Goal: Transaction & Acquisition: Purchase product/service

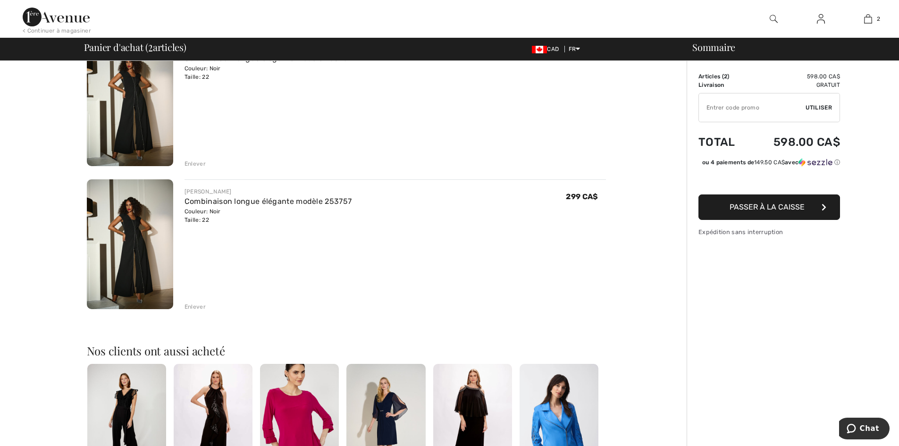
scroll to position [101, 0]
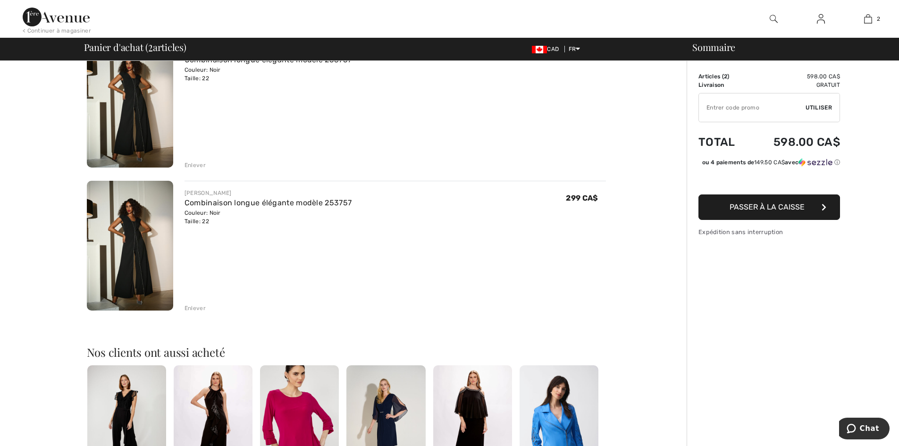
click at [194, 311] on div "Enlever" at bounding box center [195, 308] width 21 height 8
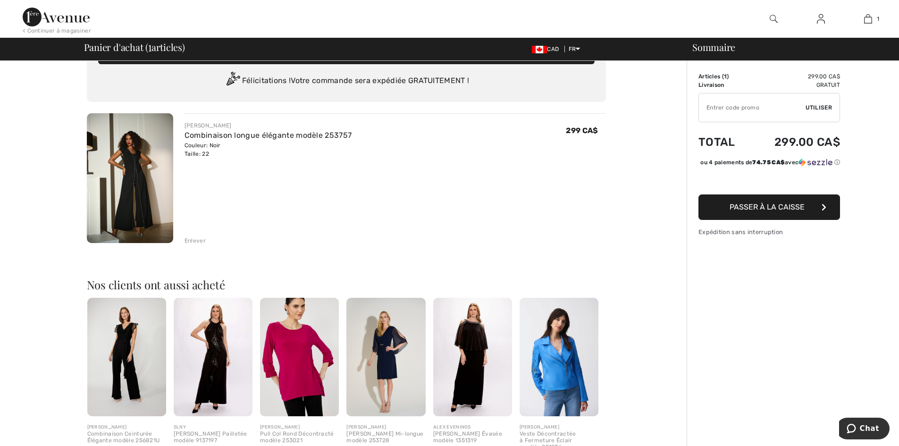
scroll to position [24, 0]
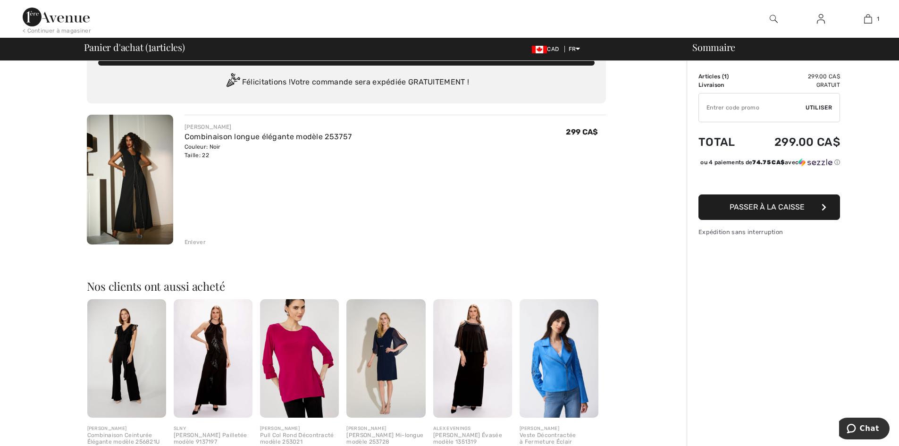
click at [149, 159] on img at bounding box center [130, 180] width 86 height 130
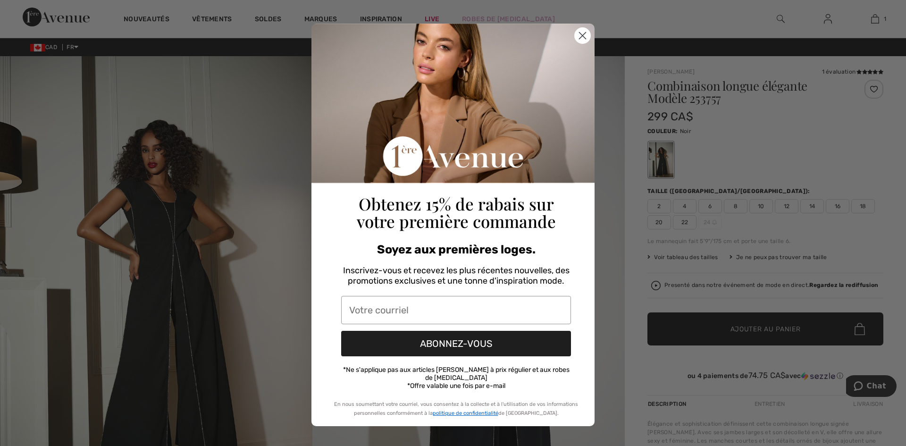
click at [457, 346] on button "ABONNEZ-VOUS" at bounding box center [456, 343] width 230 height 25
click at [400, 318] on input "Votre courriel" at bounding box center [456, 310] width 230 height 28
click at [583, 38] on icon "Close dialog" at bounding box center [583, 36] width 7 height 7
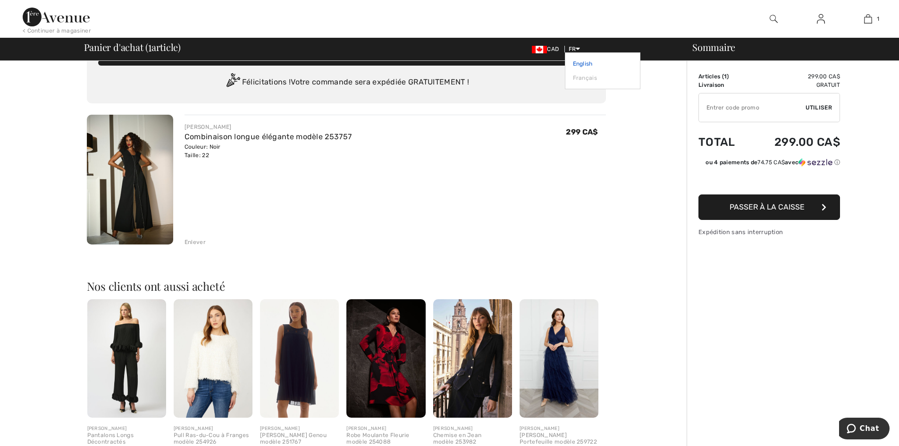
click at [579, 62] on link "English" at bounding box center [602, 64] width 59 height 14
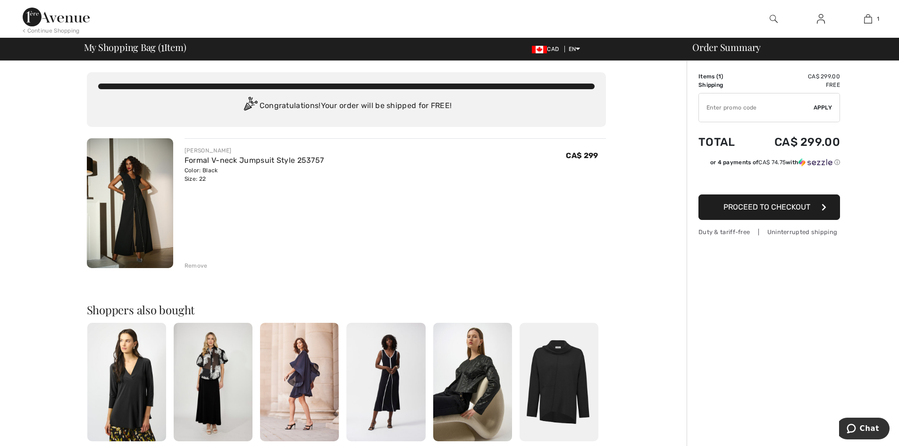
click at [788, 208] on span "Proceed to Checkout" at bounding box center [767, 206] width 87 height 9
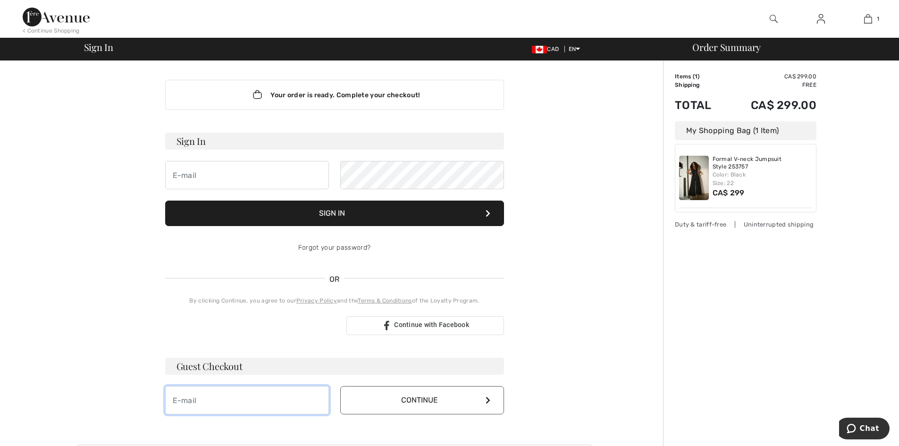
click at [282, 404] on input "email" at bounding box center [247, 400] width 164 height 28
type input "kim.wenderoth@gmail.com"
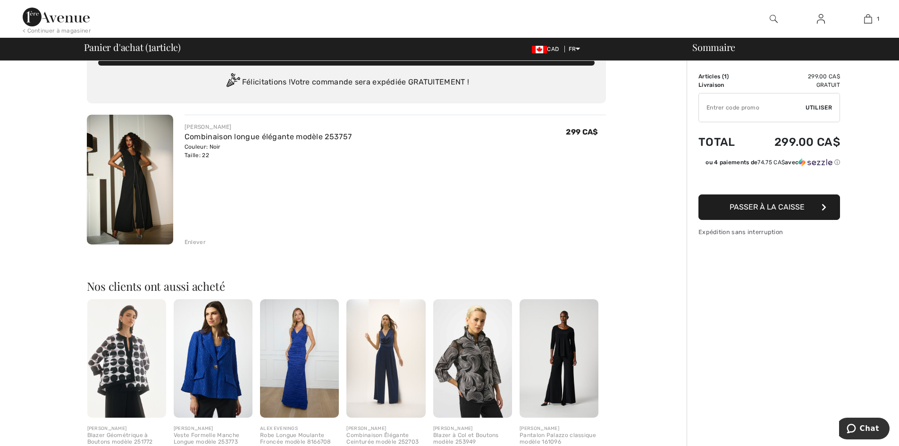
click at [551, 348] on img at bounding box center [559, 358] width 79 height 118
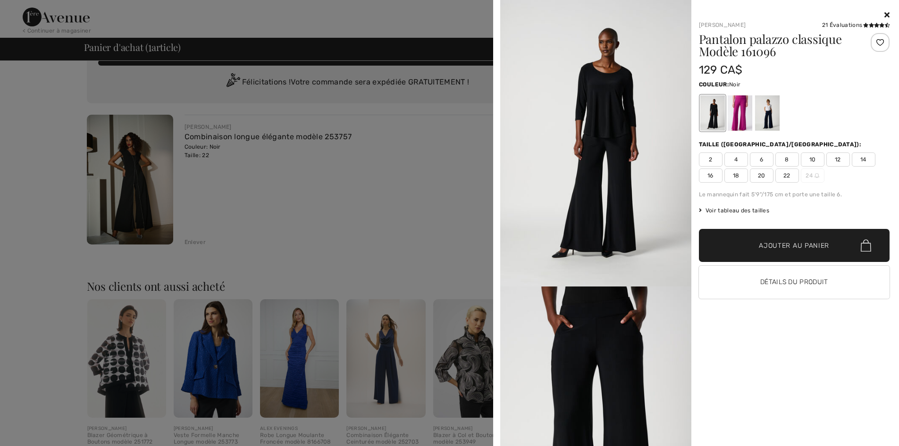
click at [785, 183] on div "Pantalon palazzo classique Modèle 161096 129 CA$ Couleur: Noir Taille (CA/US): …" at bounding box center [794, 169] width 191 height 273
click at [786, 171] on span "22" at bounding box center [787, 175] width 24 height 14
click at [790, 285] on button "Détails du produit" at bounding box center [794, 282] width 191 height 33
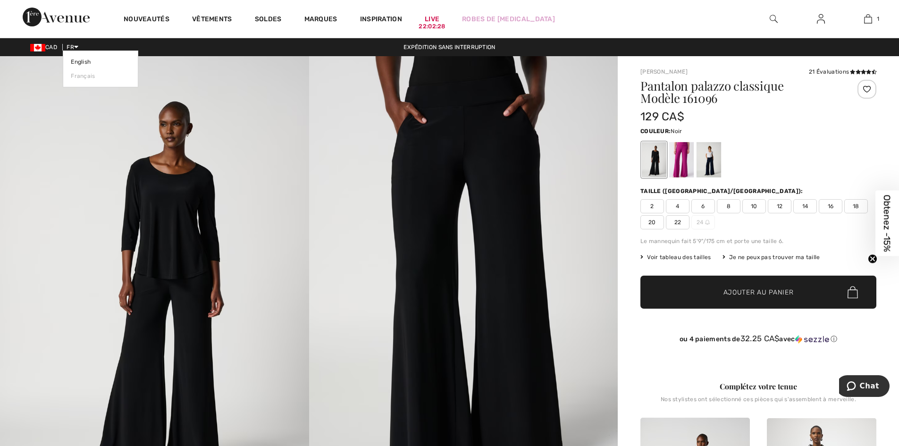
click at [74, 47] on span "FR" at bounding box center [73, 47] width 12 height 7
click at [80, 63] on link "English" at bounding box center [100, 62] width 59 height 14
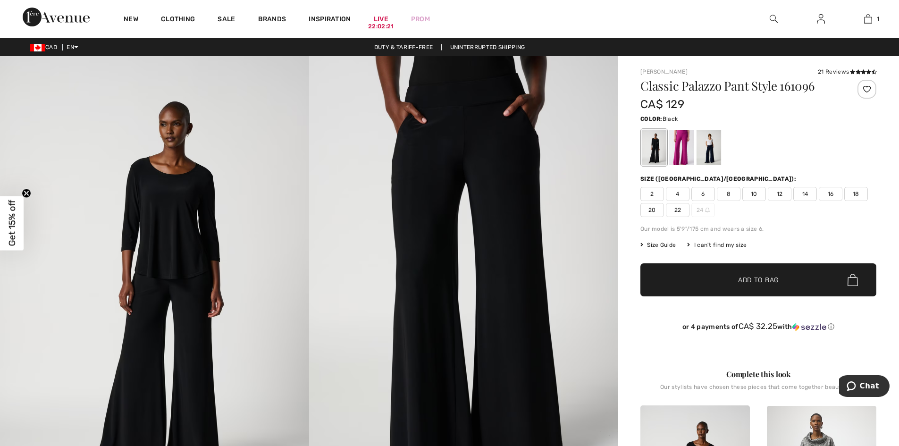
click at [654, 246] on span "Size Guide" at bounding box center [657, 245] width 35 height 8
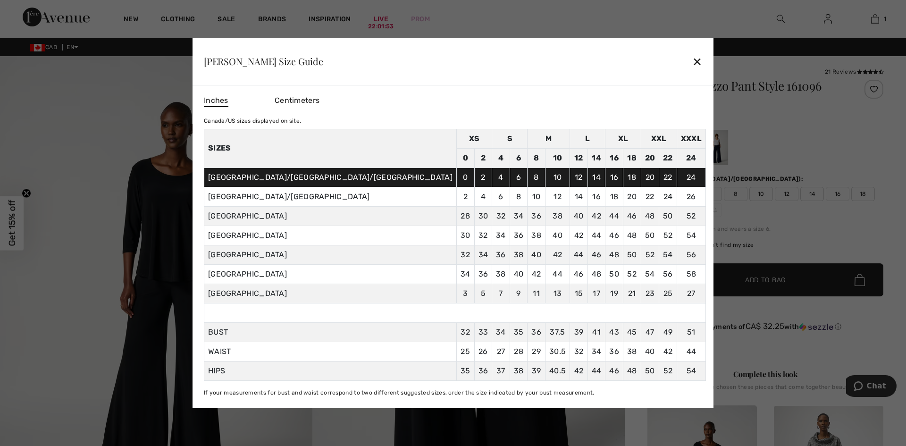
click at [692, 62] on div "✕" at bounding box center [697, 61] width 10 height 20
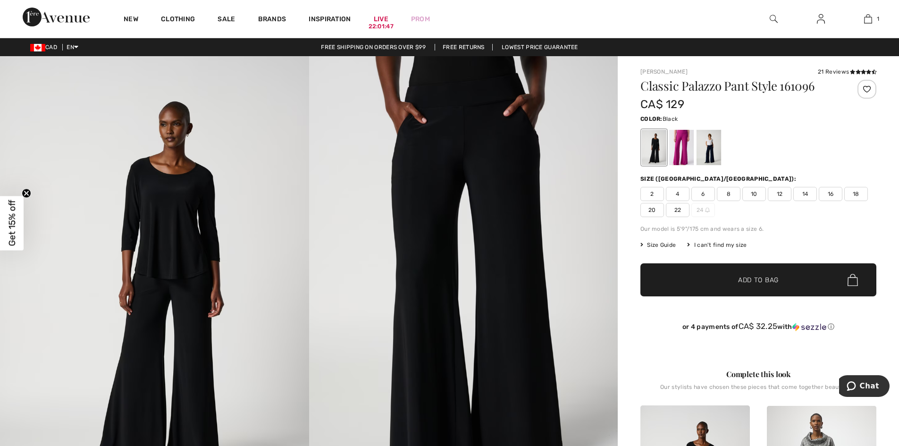
click at [715, 244] on div "I can't find my size" at bounding box center [716, 245] width 59 height 8
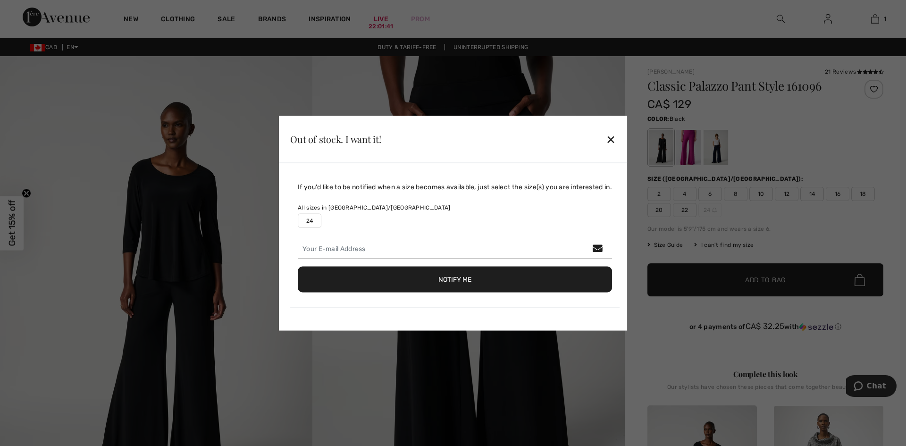
click at [615, 142] on div "✕" at bounding box center [611, 139] width 10 height 20
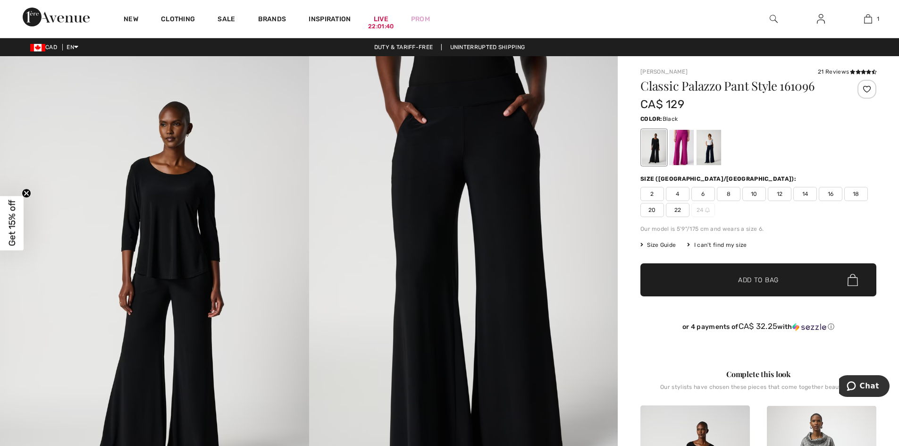
click at [680, 209] on span "22" at bounding box center [678, 210] width 24 height 14
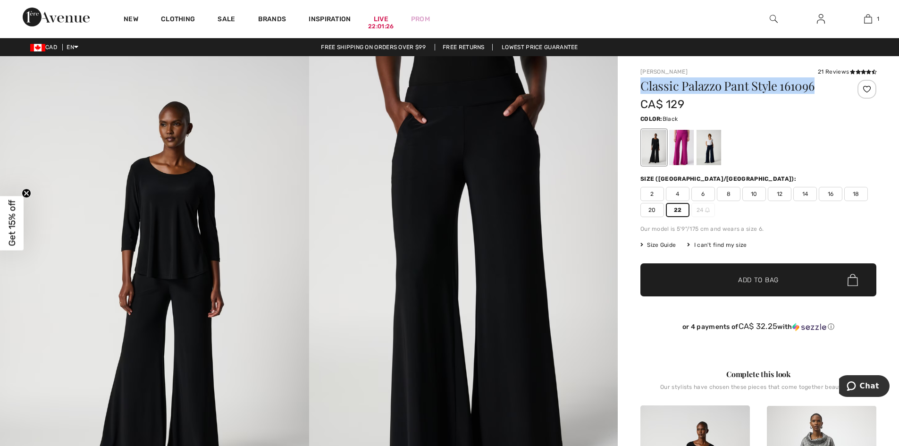
drag, startPoint x: 824, startPoint y: 88, endPoint x: 637, endPoint y: 89, distance: 186.4
copy h1 "Classic Palazzo Pant Style 161096"
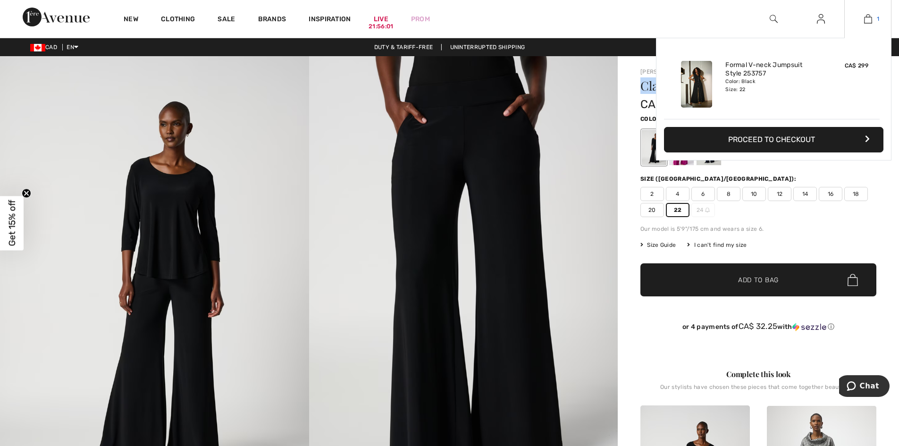
click at [870, 22] on img at bounding box center [868, 18] width 8 height 11
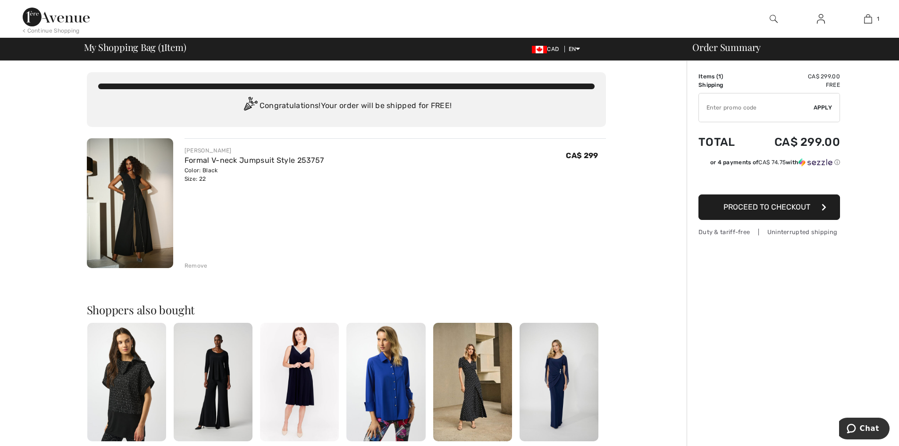
click at [761, 207] on span "Proceed to Checkout" at bounding box center [767, 206] width 87 height 9
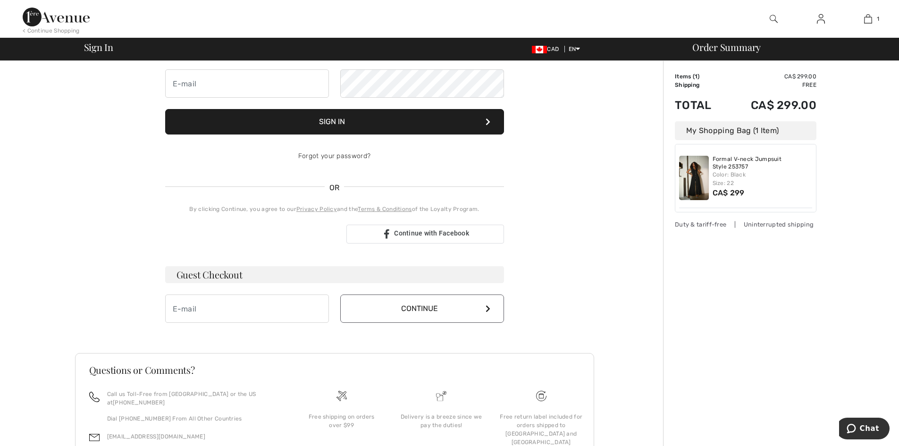
scroll to position [93, 0]
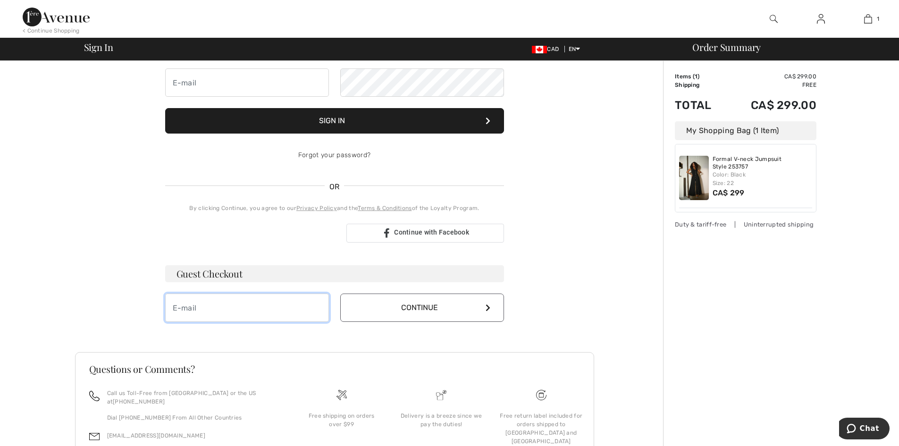
click at [187, 301] on input "email" at bounding box center [247, 308] width 164 height 28
type input "[PERSON_NAME][EMAIL_ADDRESS][PERSON_NAME][DOMAIN_NAME]"
click at [416, 315] on button "Continue" at bounding box center [422, 308] width 164 height 28
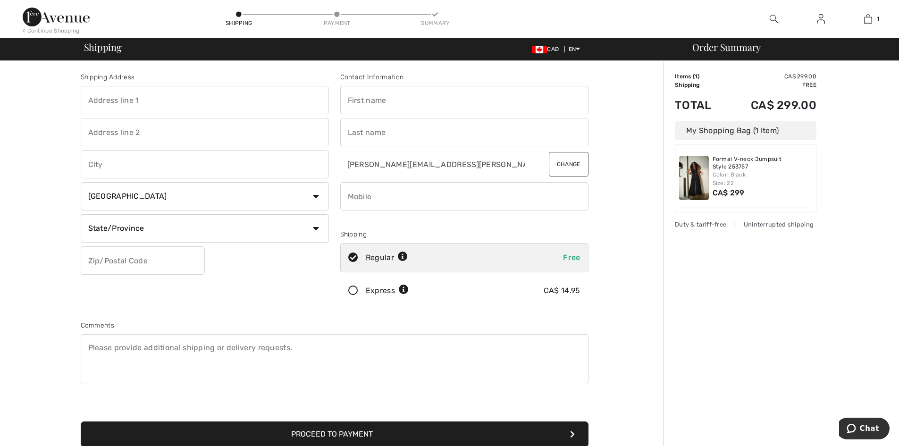
click at [355, 290] on icon at bounding box center [353, 291] width 25 height 10
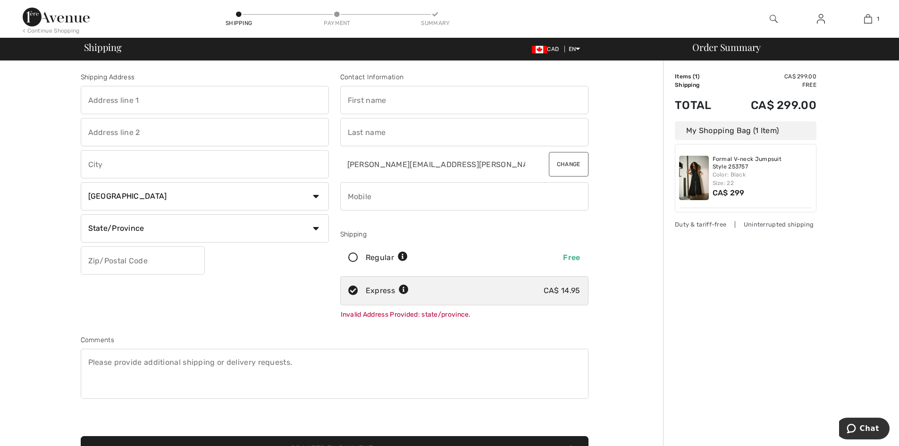
click at [114, 102] on input "text" at bounding box center [205, 100] width 248 height 28
type input "6657 Laird Road West"
type input "Guelph"
select select "ON"
type input "N1H 6J3"
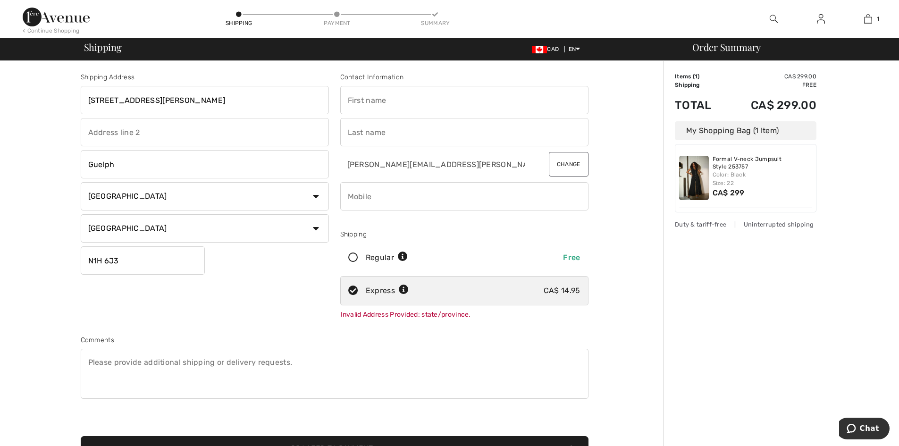
type input "Kim"
type input "Wenderoth"
type input "5198356522"
type input "N1H6J3"
click at [349, 255] on icon at bounding box center [353, 258] width 25 height 10
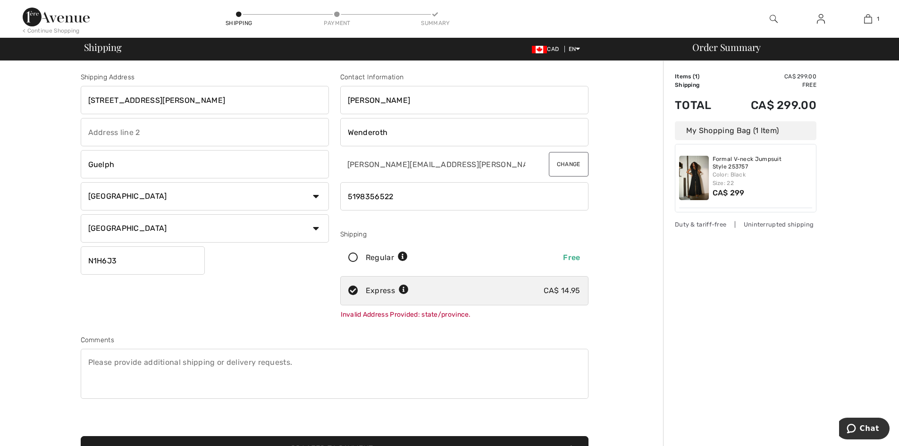
radio input "true"
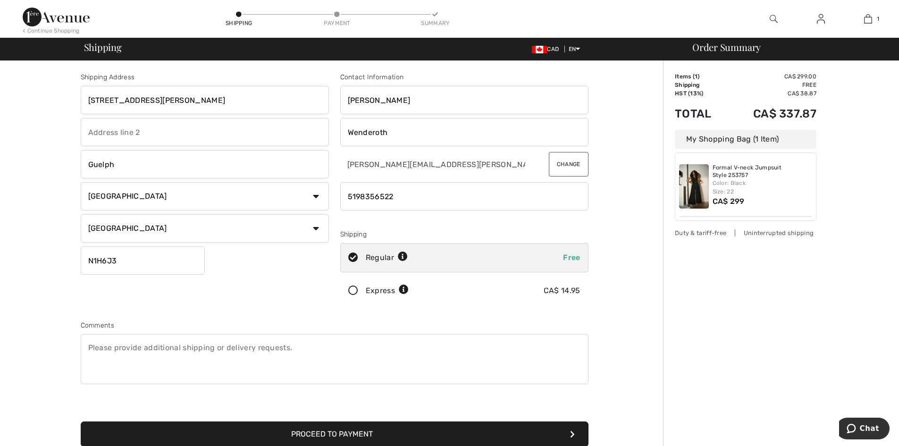
click at [352, 291] on icon at bounding box center [353, 291] width 25 height 10
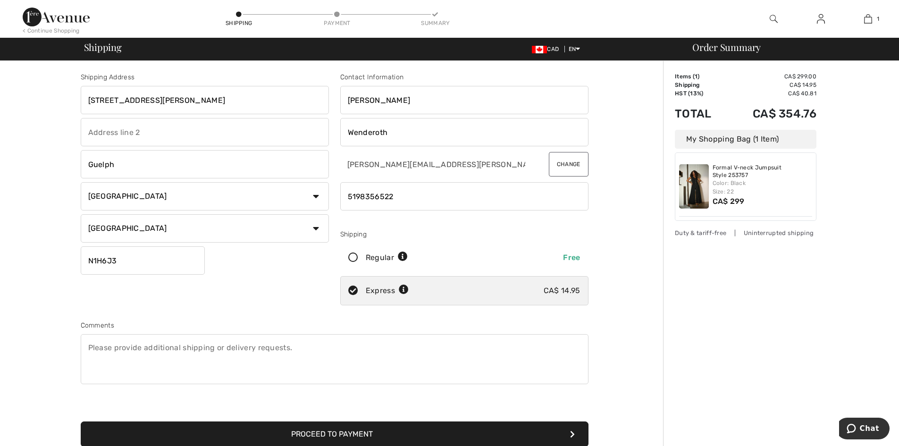
click at [279, 437] on button "Proceed to Payment" at bounding box center [335, 433] width 508 height 25
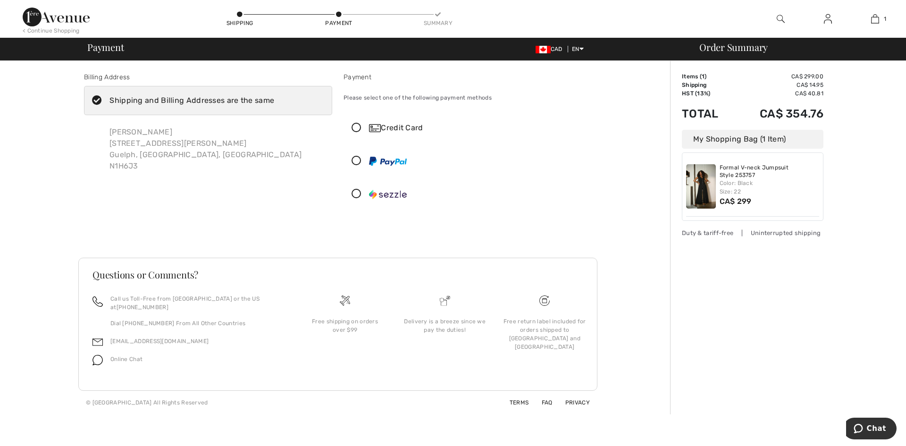
click at [360, 126] on icon at bounding box center [356, 128] width 25 height 10
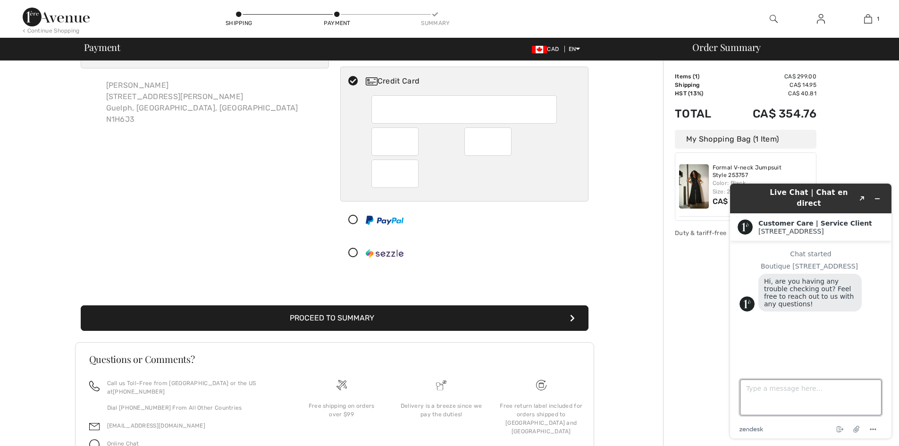
click at [761, 392] on textarea "Type a message here..." at bounding box center [811, 397] width 142 height 36
type textarea "Hi -- how quick is expedited shipping? thx."
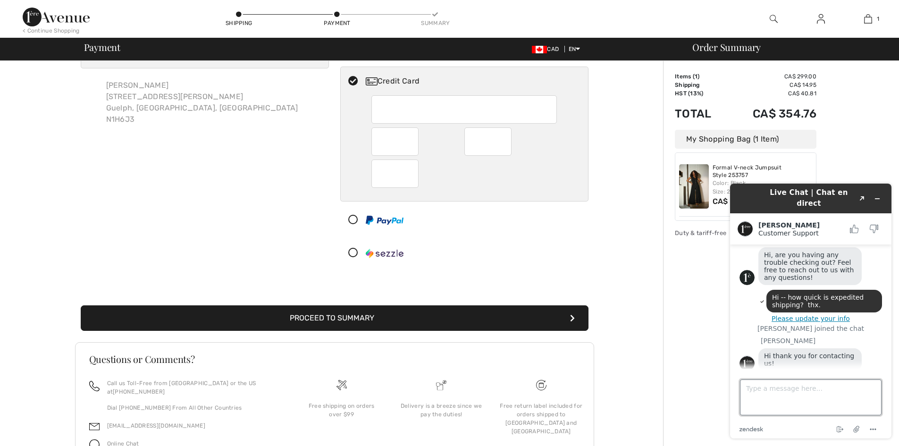
scroll to position [53, 0]
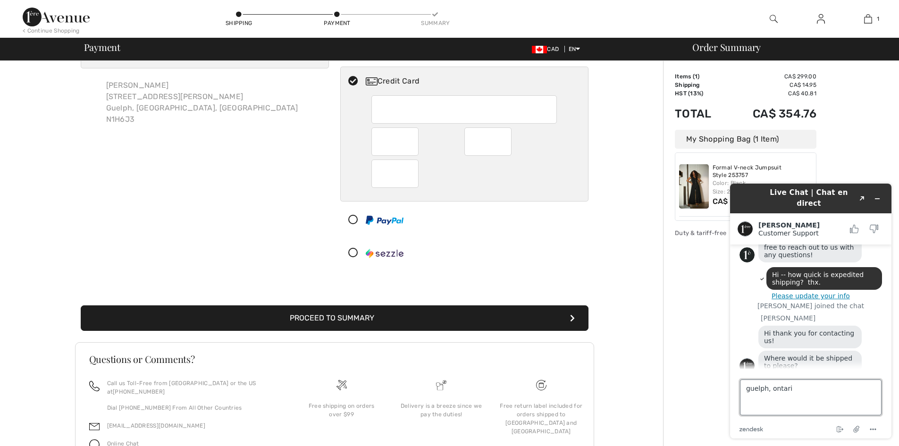
type textarea "guelph, [GEOGRAPHIC_DATA]"
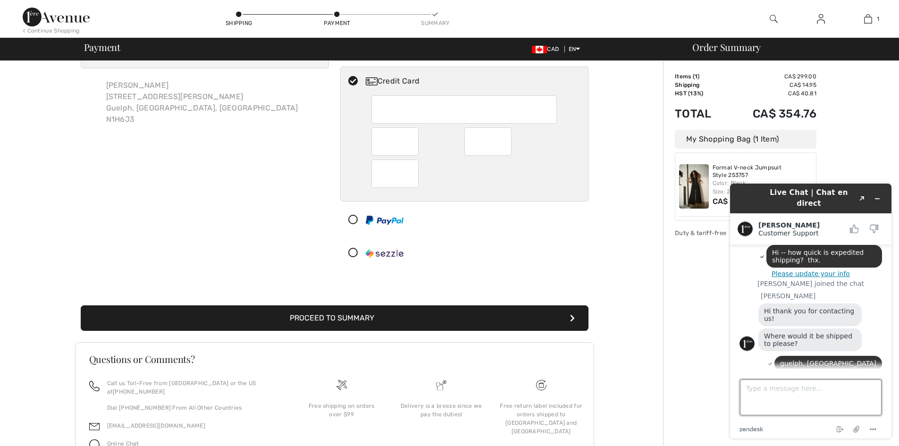
scroll to position [182, 0]
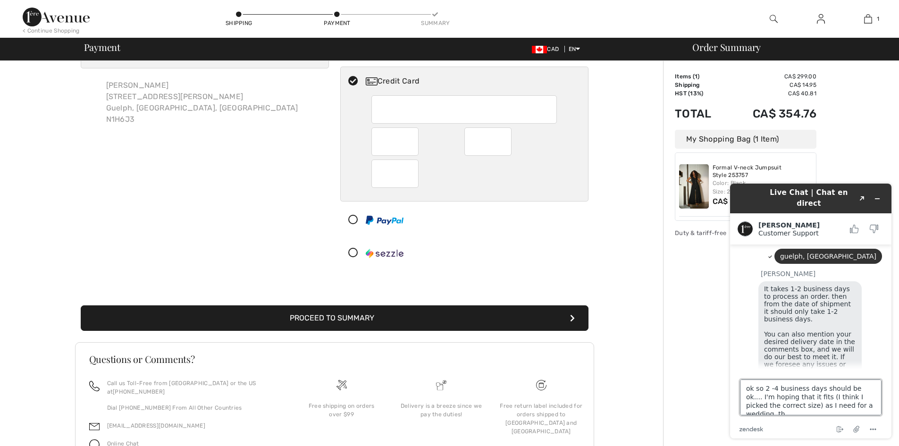
type textarea "ok so 2 -4 business days should be ok.... I'm hoping that it fits (I think I pi…"
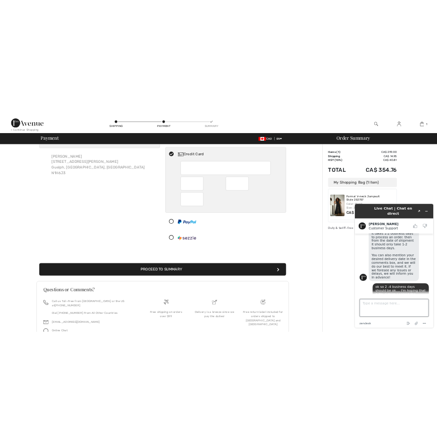
scroll to position [266, 0]
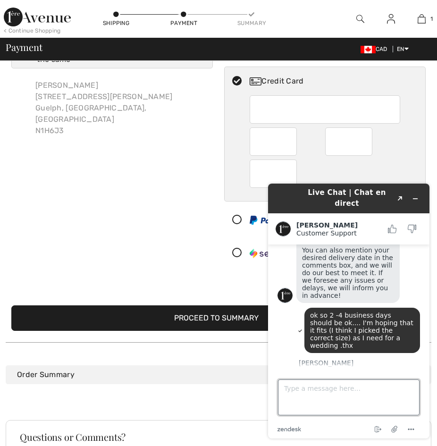
click at [320, 406] on textarea "Type a message here..." at bounding box center [349, 397] width 142 height 36
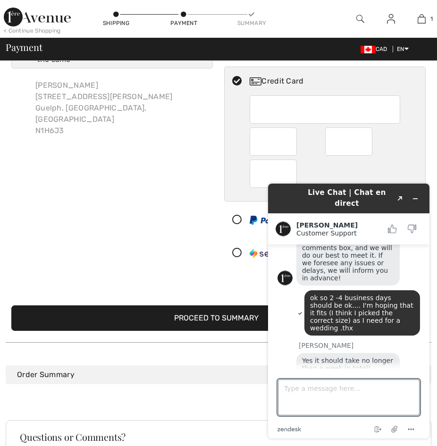
scroll to position [286, 0]
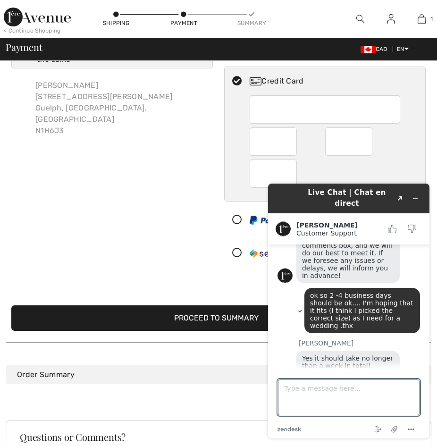
click at [151, 241] on div "Billing Address Shipping and Billing Addresses are the same Kim Wenderoth 6657 …" at bounding box center [112, 148] width 213 height 246
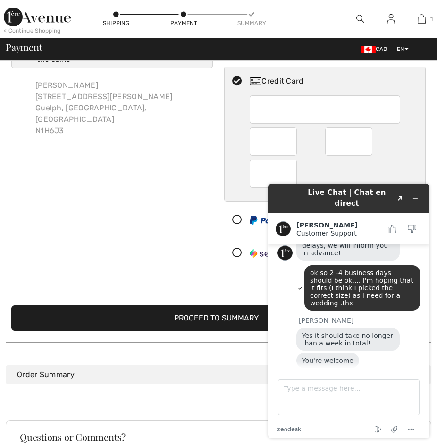
click at [211, 319] on button "Proceed to Summary" at bounding box center [218, 317] width 414 height 25
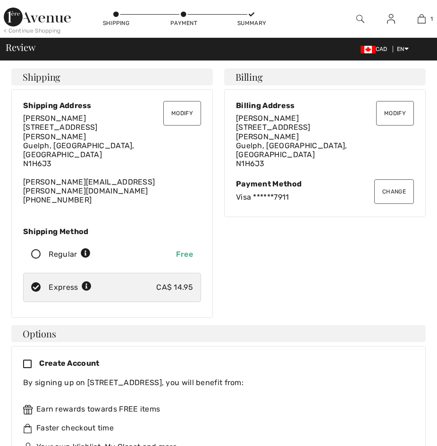
scroll to position [300, 0]
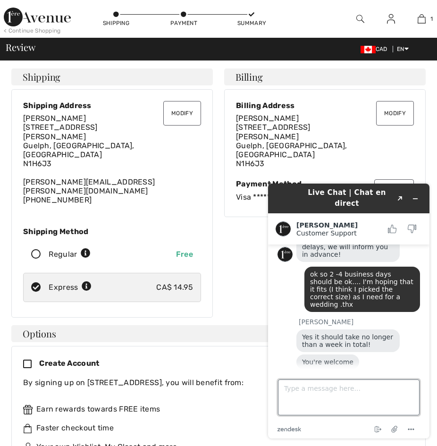
click at [356, 393] on textarea "Type a message here..." at bounding box center [349, 397] width 142 height 36
type textarea "No....I think I may have gone to far for comments - but appreciate the info."
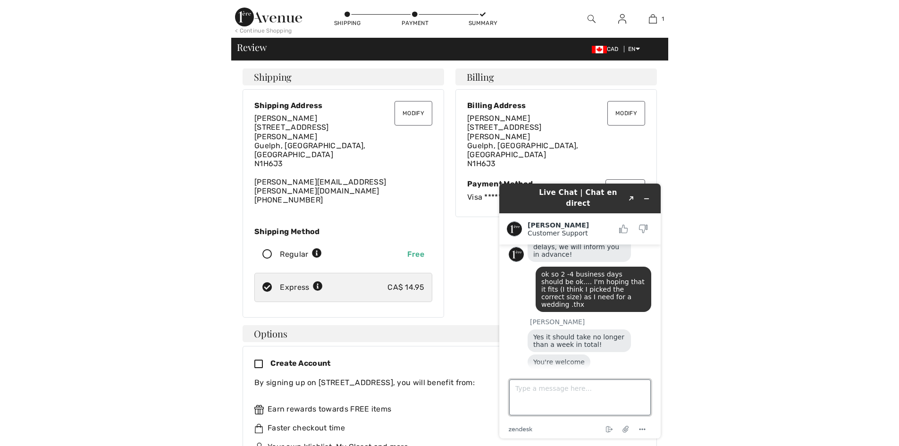
scroll to position [344, 0]
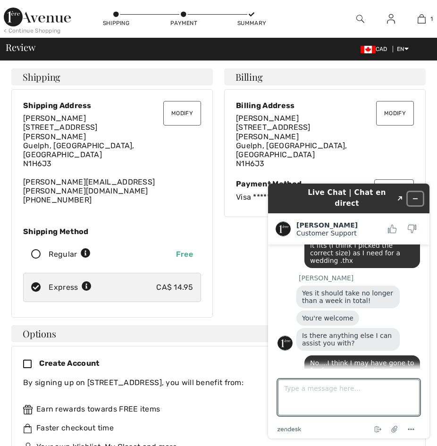
click at [418, 195] on icon "Minimize widget" at bounding box center [415, 198] width 7 height 7
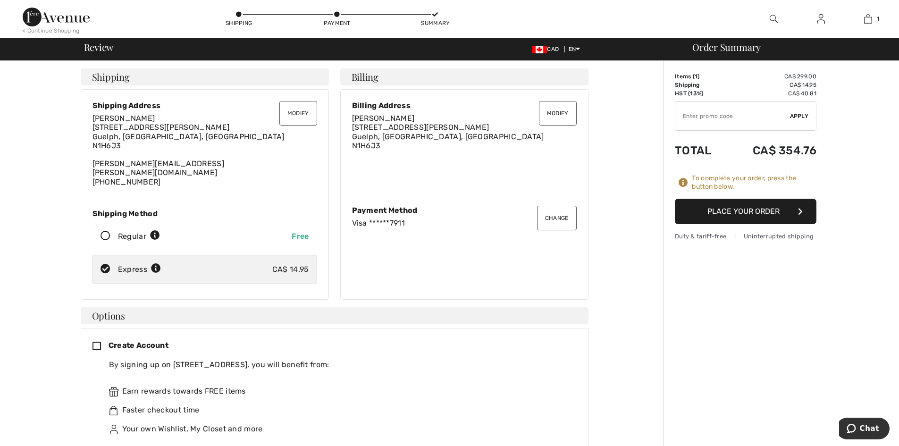
click at [437, 211] on button "Place Your Order" at bounding box center [746, 211] width 142 height 25
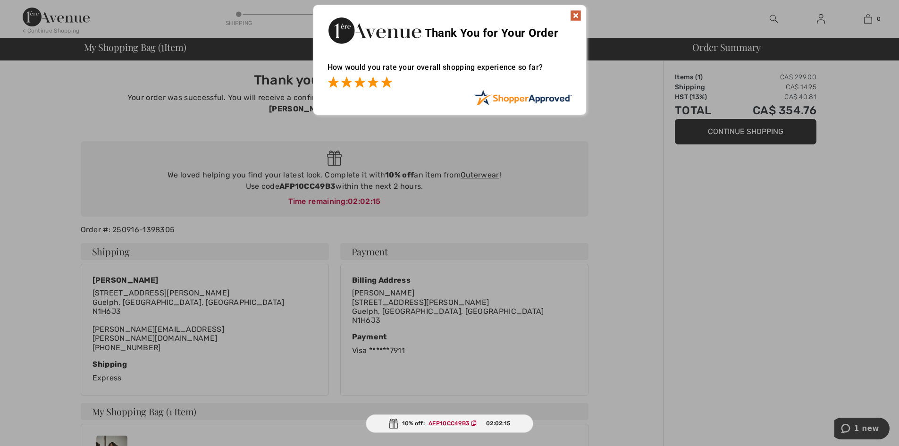
click at [385, 86] on span at bounding box center [386, 81] width 11 height 11
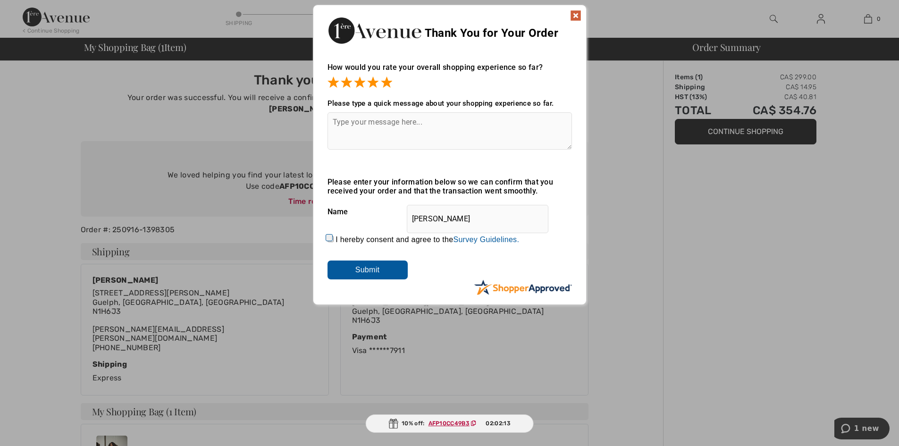
click at [388, 119] on textarea at bounding box center [450, 130] width 244 height 37
type textarea "Immed"
click at [575, 16] on img at bounding box center [575, 15] width 11 height 11
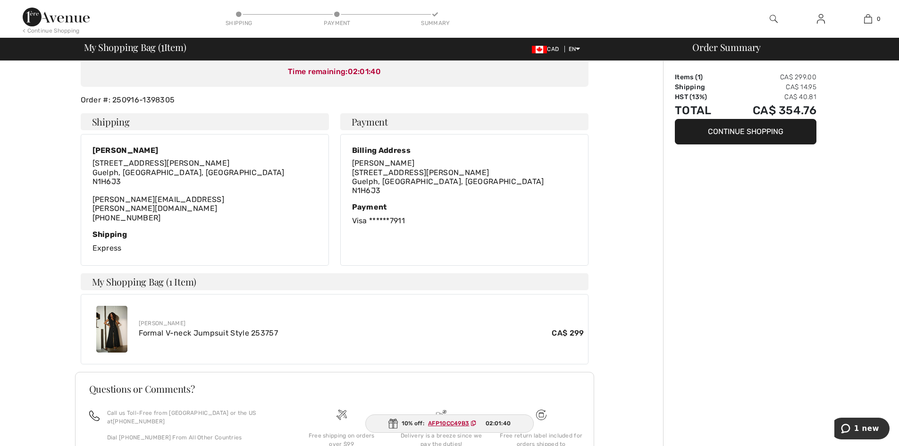
scroll to position [132, 0]
